Goal: Information Seeking & Learning: Learn about a topic

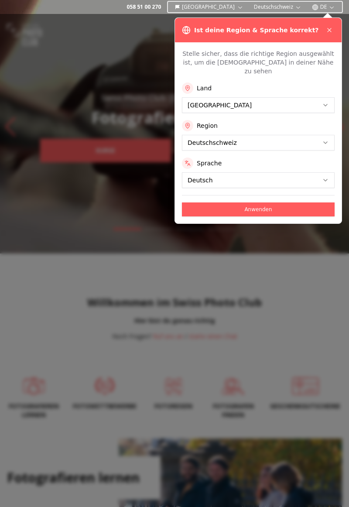
click at [269, 203] on button "Anwenden" at bounding box center [258, 210] width 153 height 14
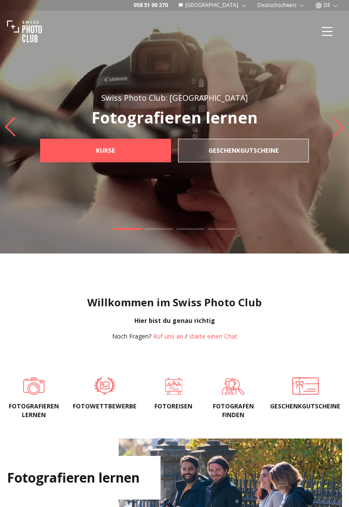
click at [328, 30] on icon "Menu" at bounding box center [327, 32] width 16 height 16
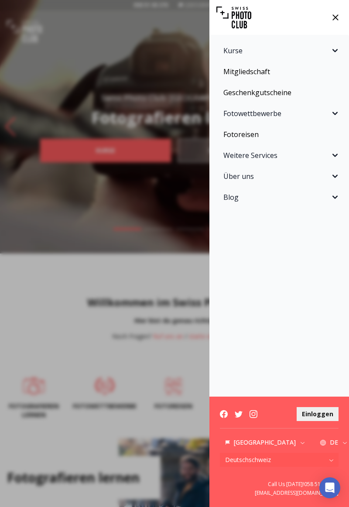
click at [340, 113] on icon "Sidebar" at bounding box center [335, 113] width 10 height 10
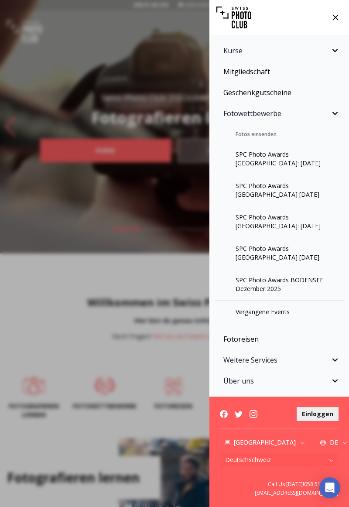
click at [275, 312] on link "Vergangene Events" at bounding box center [279, 312] width 129 height 23
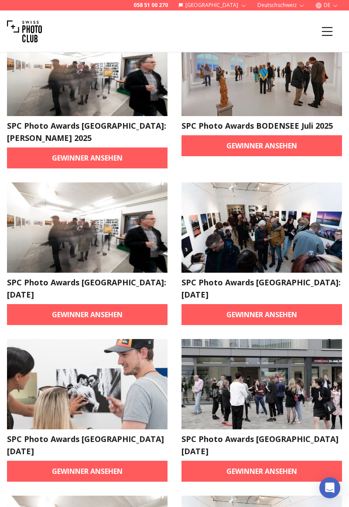
scroll to position [78, 0]
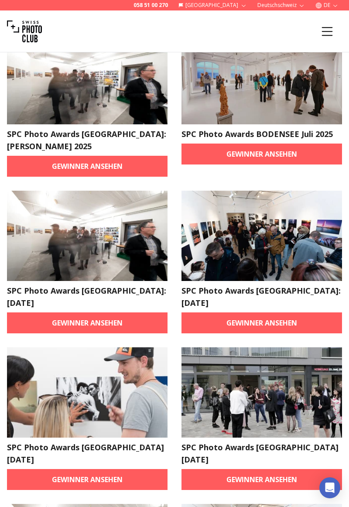
click at [102, 156] on link "Gewinner ansehen" at bounding box center [87, 166] width 161 height 21
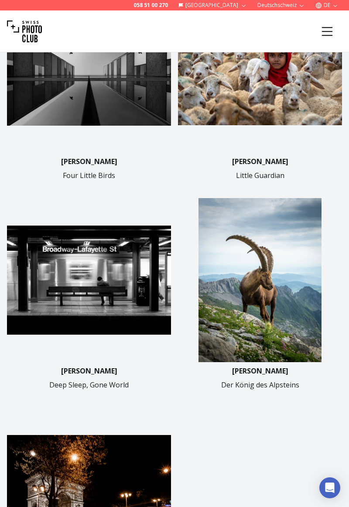
scroll to position [354, 0]
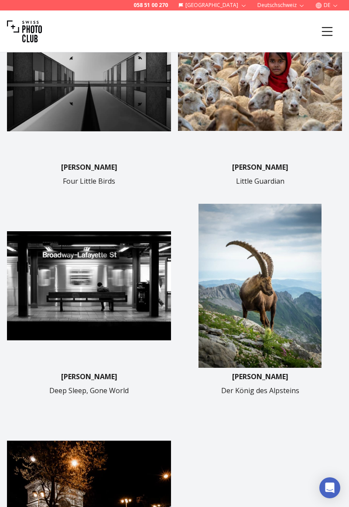
click at [114, 116] on img at bounding box center [89, 76] width 164 height 164
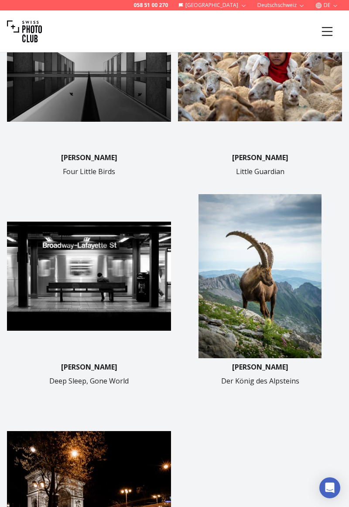
click at [279, 450] on div "[PERSON_NAME] Four Little Birds [PERSON_NAME] Little Guardian [PERSON_NAME] Dee…" at bounding box center [174, 288] width 335 height 615
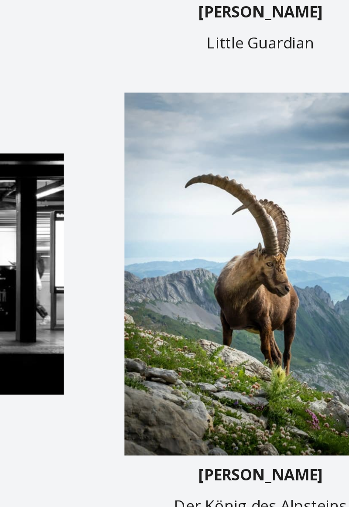
scroll to position [323, 0]
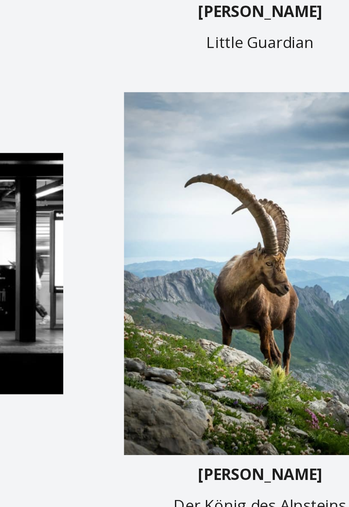
click at [208, 391] on img at bounding box center [260, 317] width 164 height 164
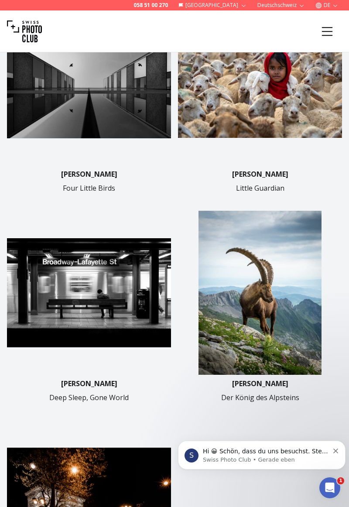
scroll to position [350, 0]
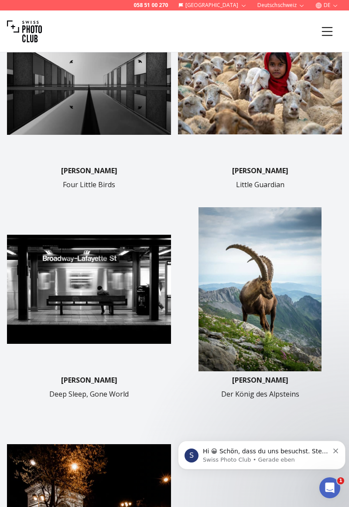
click at [333, 450] on icon "Dismiss notification" at bounding box center [335, 451] width 5 height 5
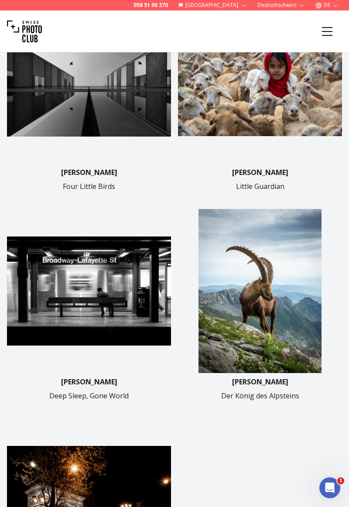
scroll to position [0, 0]
